Goal: Book appointment/travel/reservation

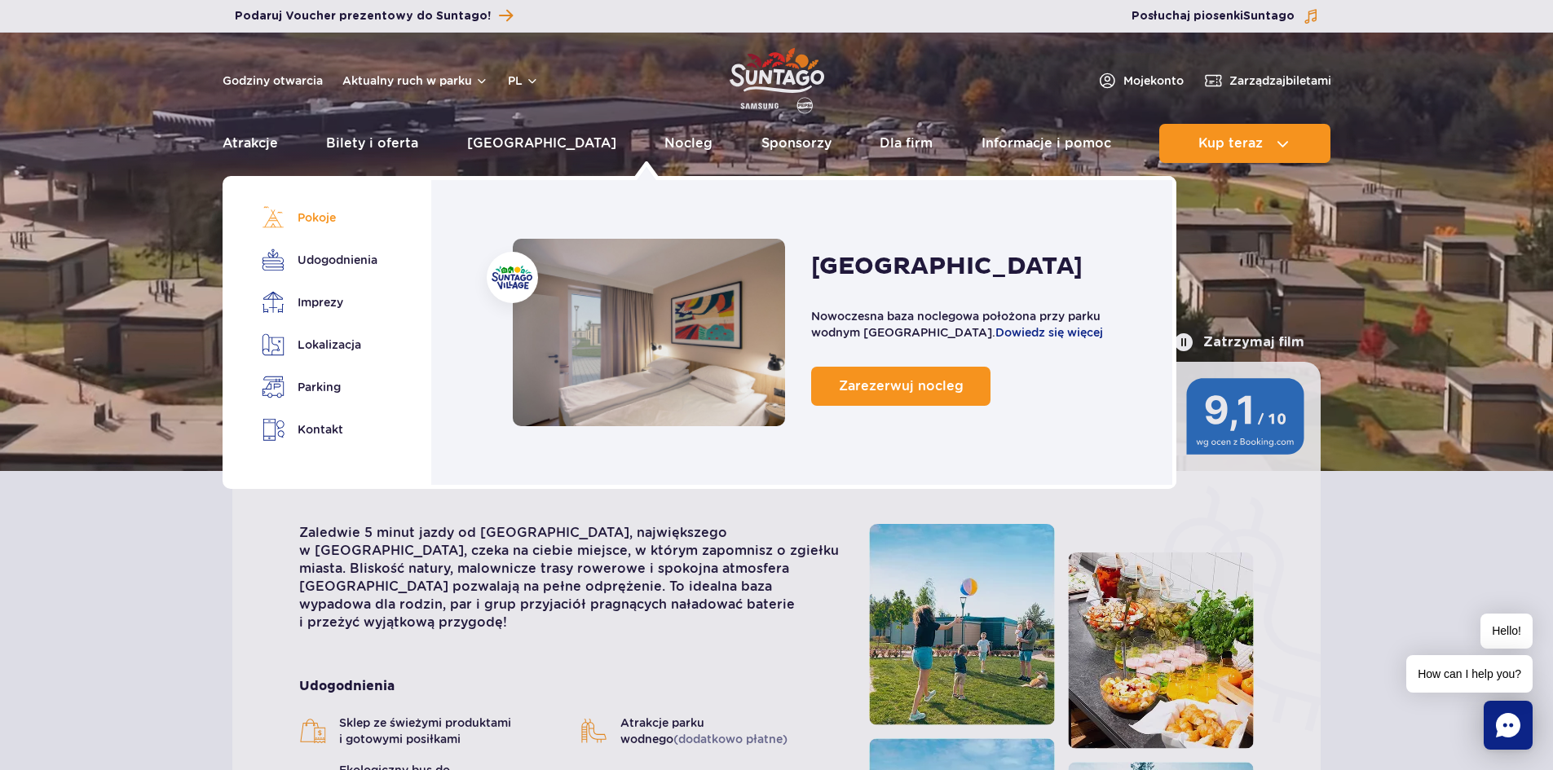
click at [315, 222] on link "Pokoje" at bounding box center [317, 217] width 110 height 23
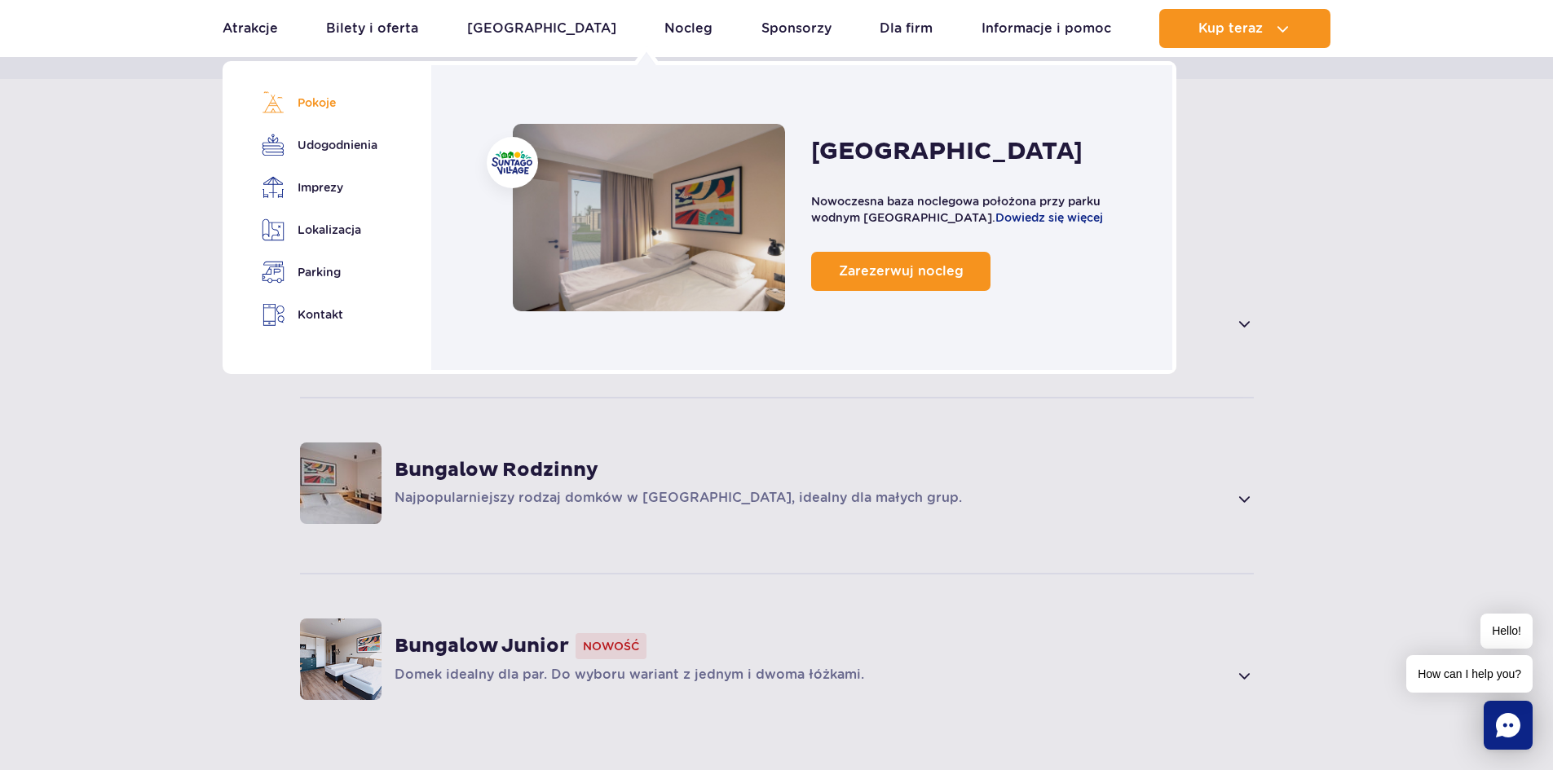
scroll to position [1101, 0]
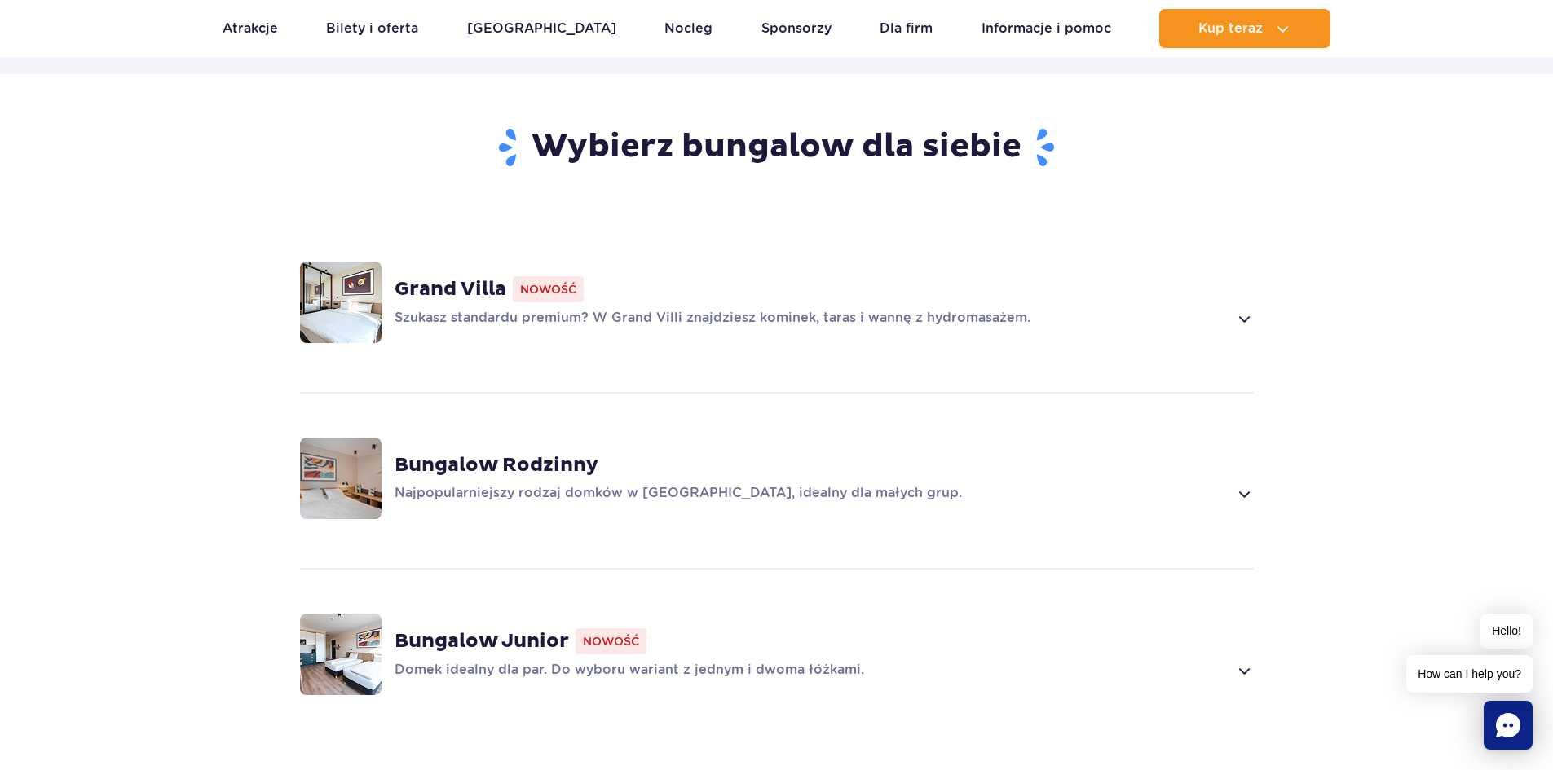
click at [441, 277] on strong "Grand Villa" at bounding box center [451, 289] width 112 height 24
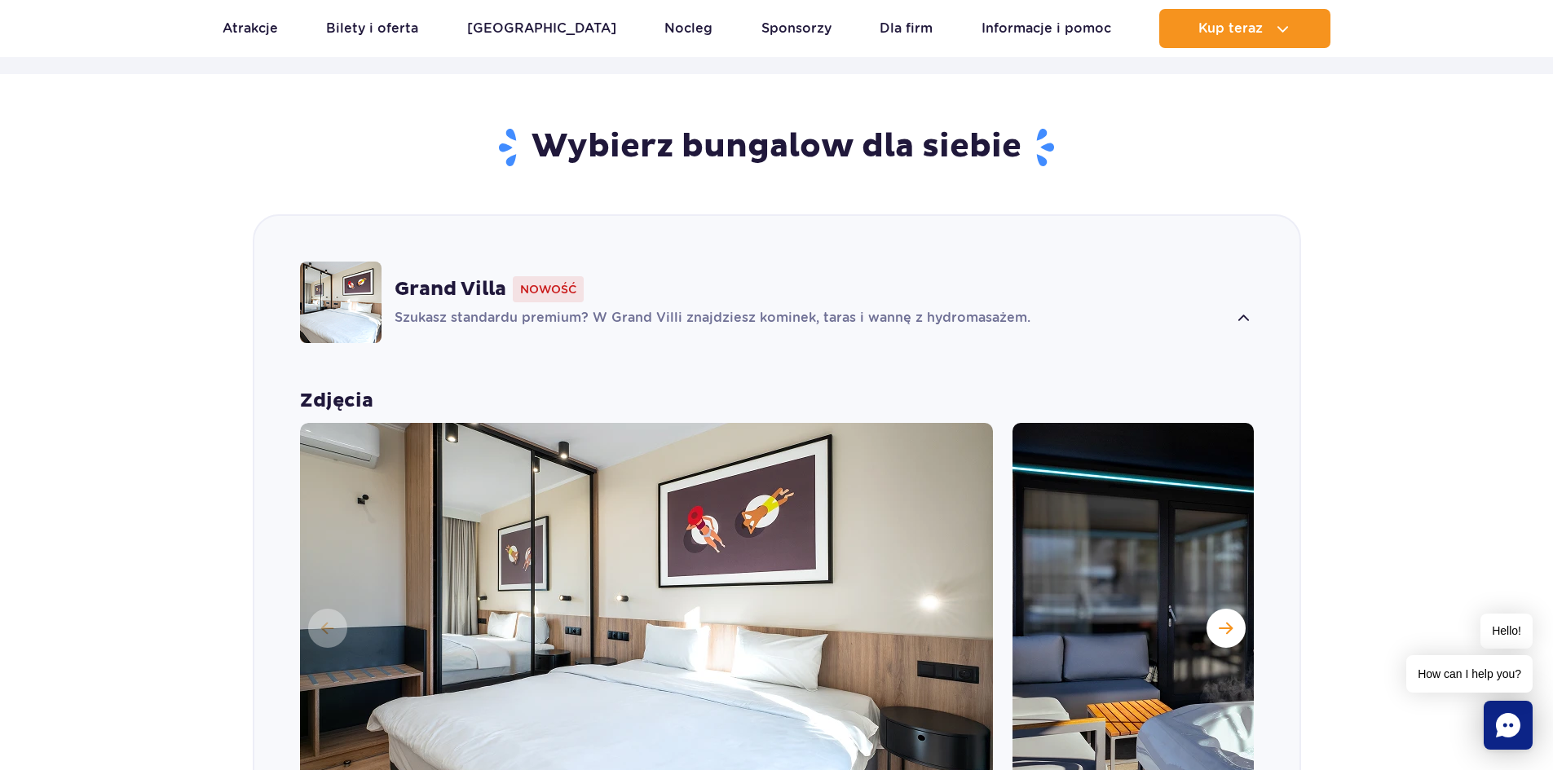
scroll to position [1217, 0]
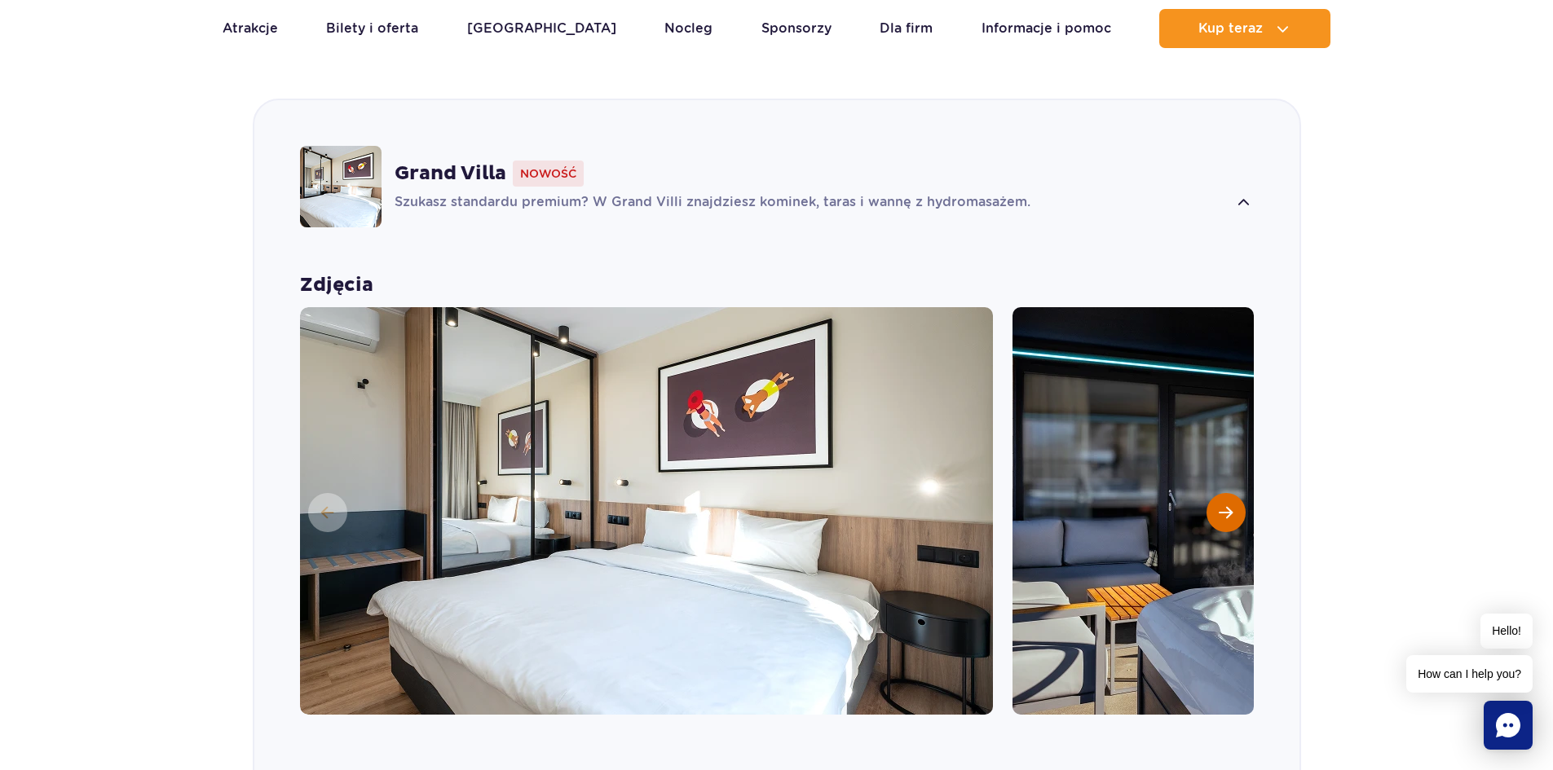
click at [1222, 505] on span "Następny slajd" at bounding box center [1226, 512] width 14 height 15
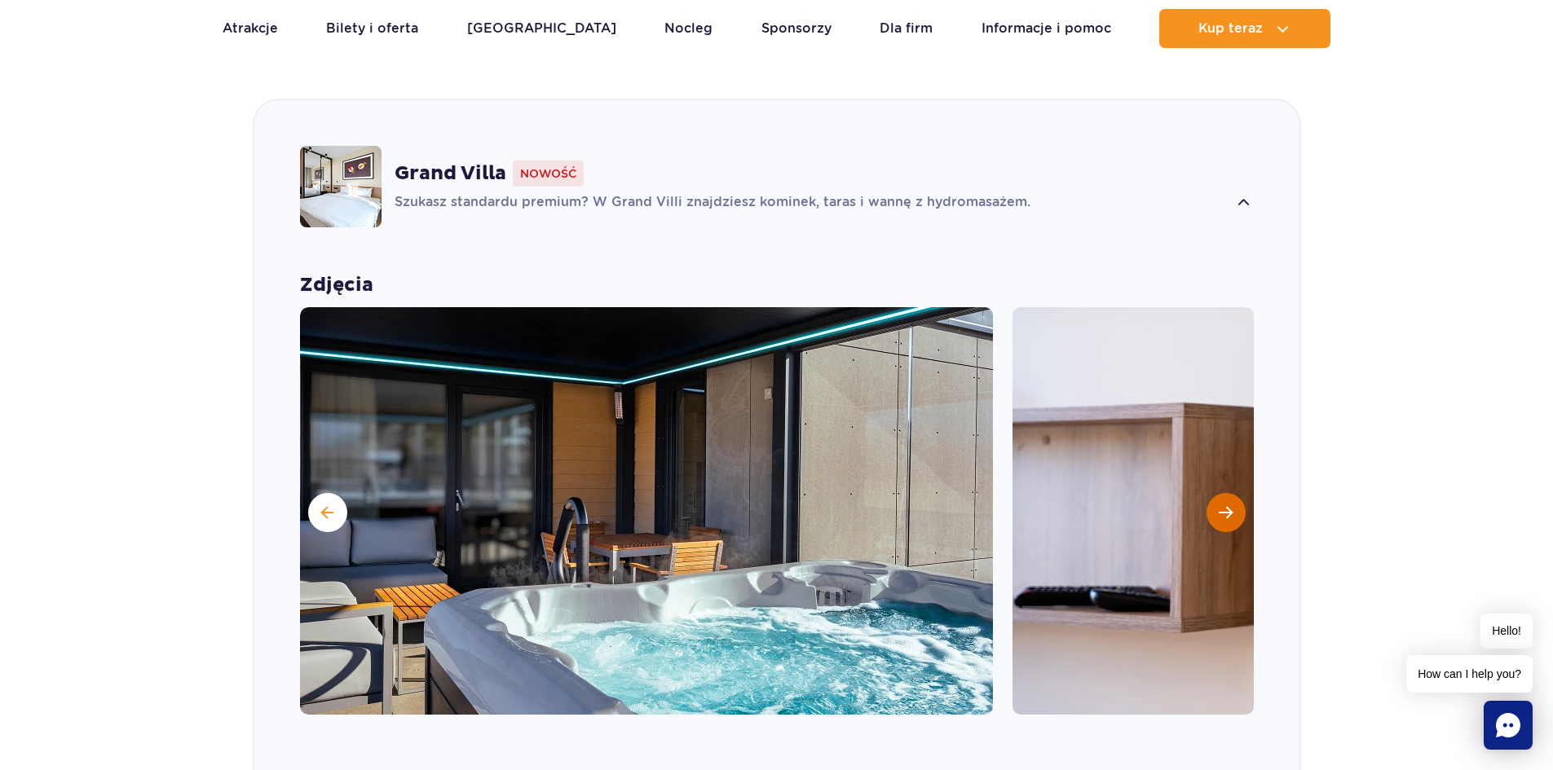
click at [1222, 505] on span "Następny slajd" at bounding box center [1226, 512] width 14 height 15
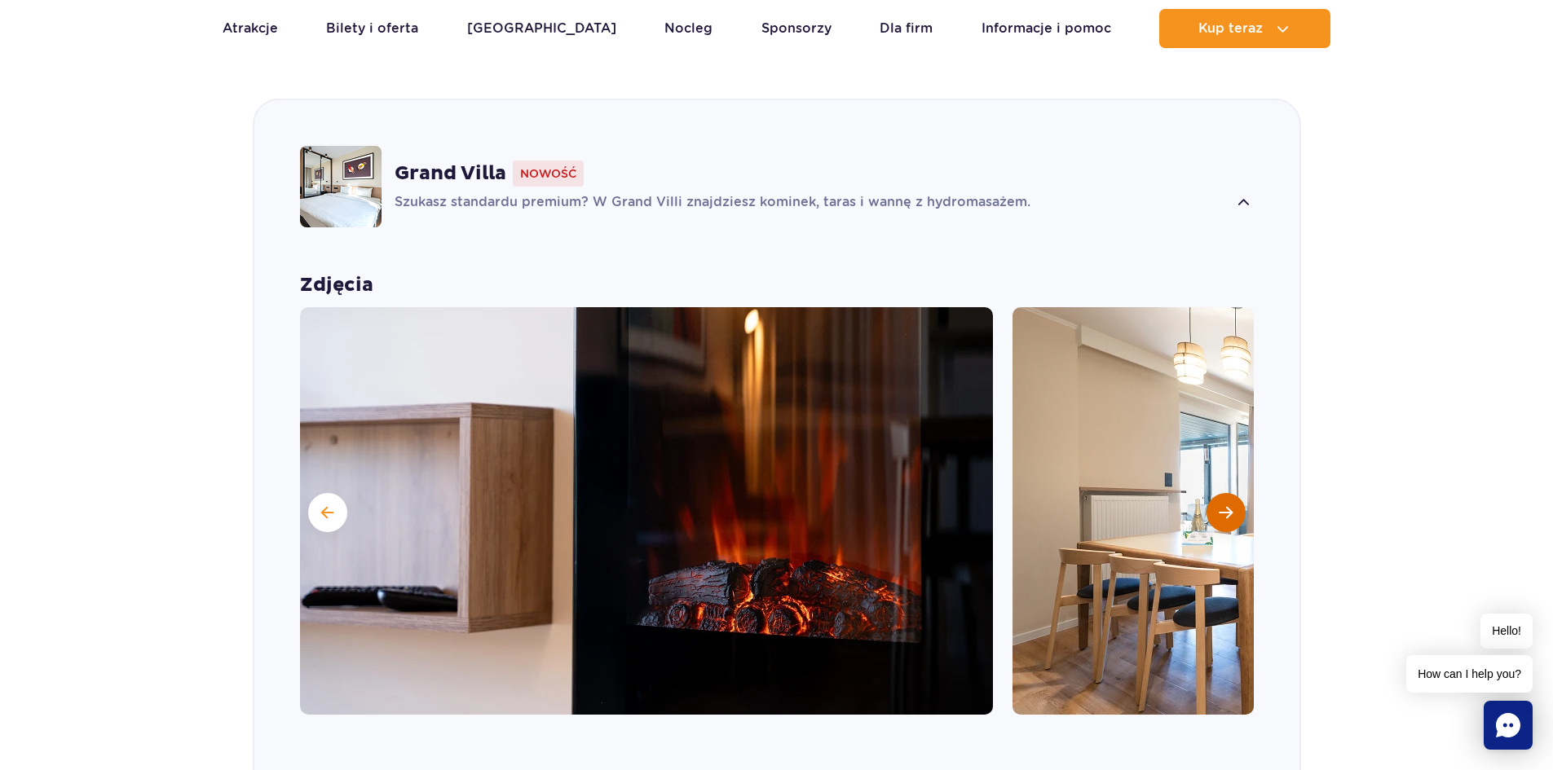
click at [1222, 505] on span "Następny slajd" at bounding box center [1226, 512] width 14 height 15
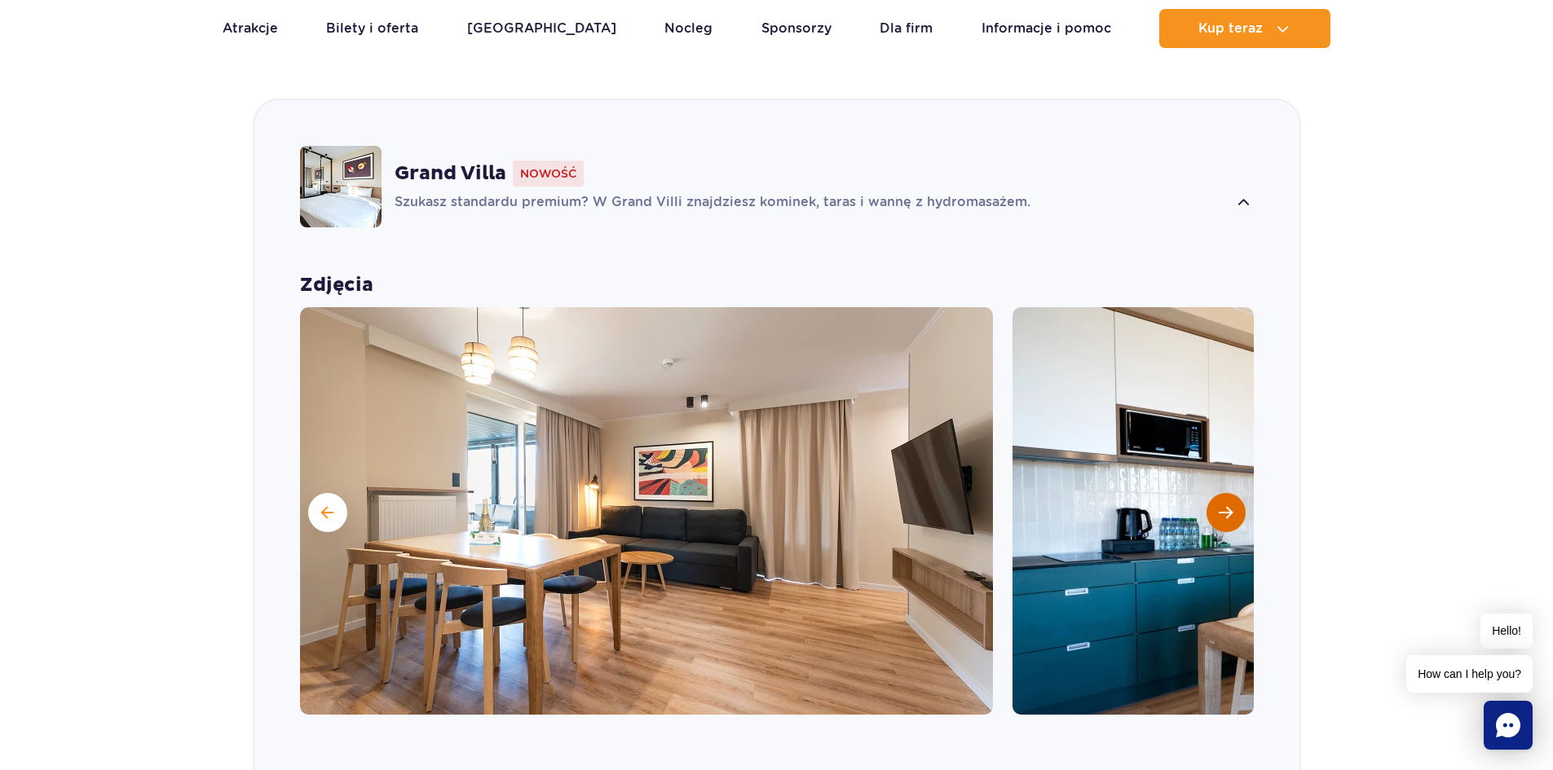
click at [1222, 505] on span "Następny slajd" at bounding box center [1226, 512] width 14 height 15
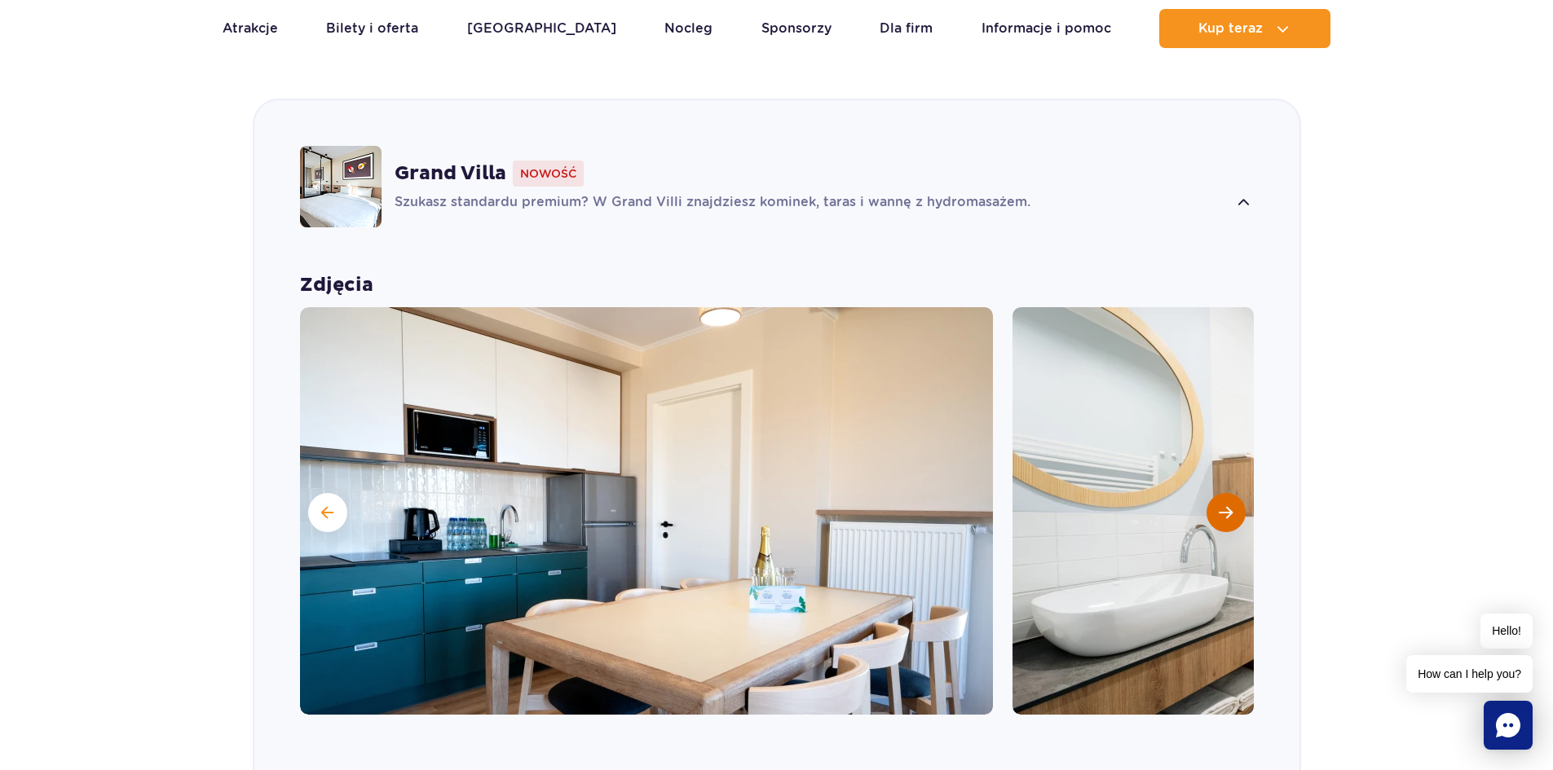
click at [1222, 505] on span "Następny slajd" at bounding box center [1226, 512] width 14 height 15
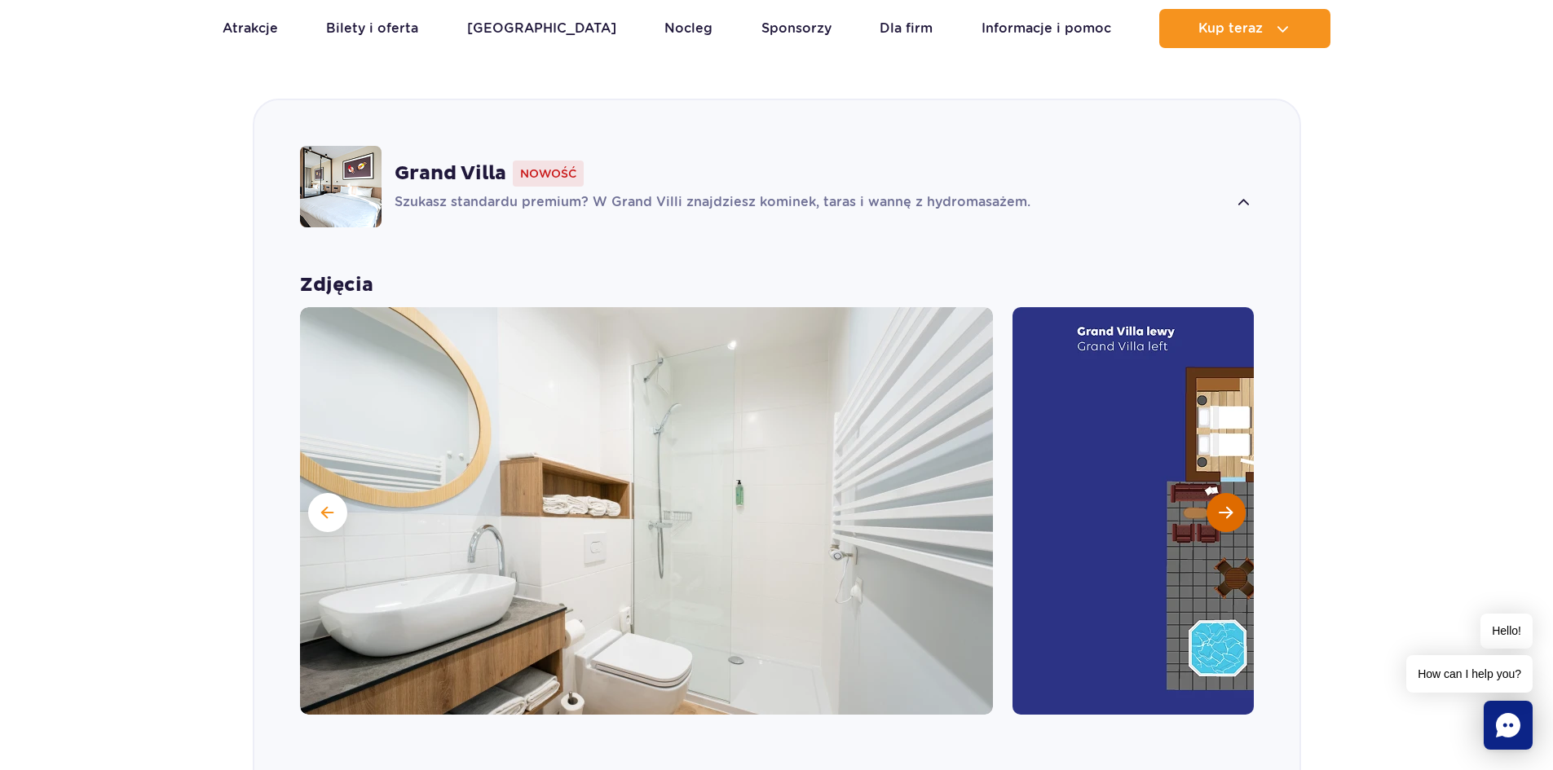
click at [1222, 505] on span "Następny slajd" at bounding box center [1226, 512] width 14 height 15
